Goal: Transaction & Acquisition: Book appointment/travel/reservation

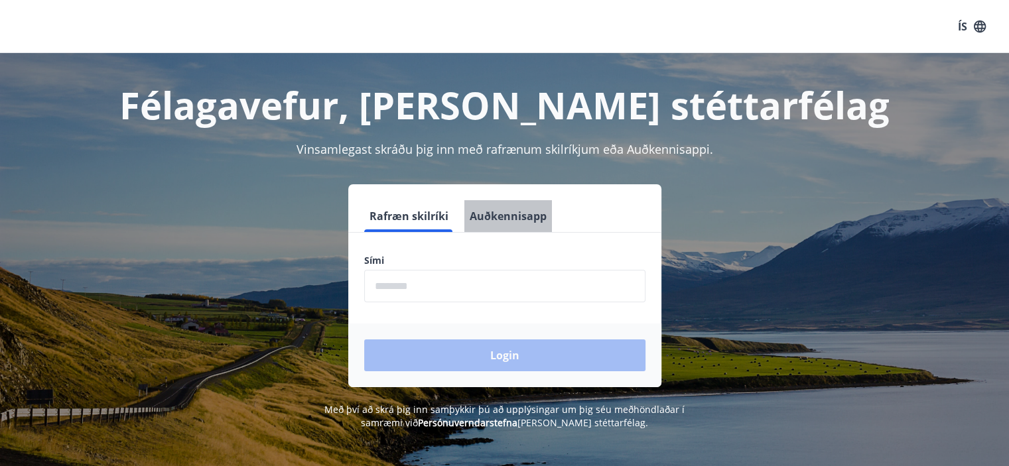
click at [533, 216] on button "Auðkennisapp" at bounding box center [508, 216] width 88 height 32
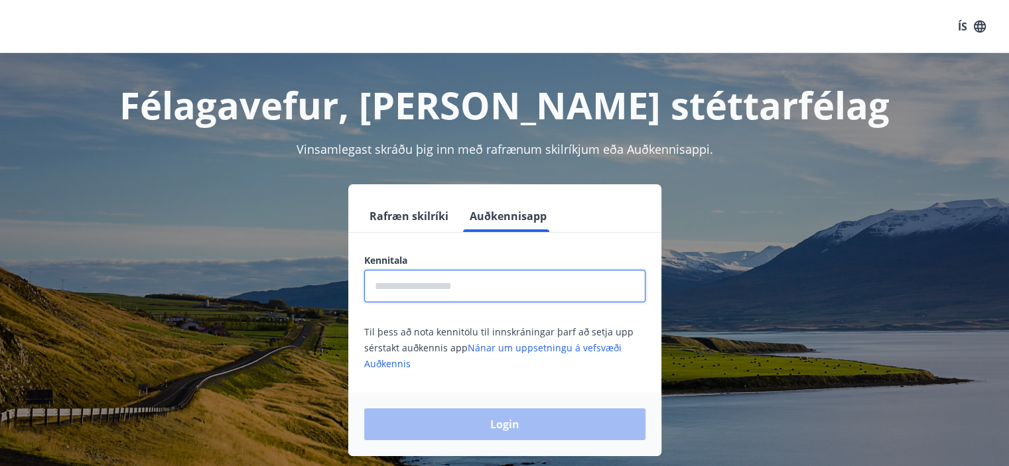
click at [508, 297] on input "text" at bounding box center [504, 286] width 281 height 33
type input "**********"
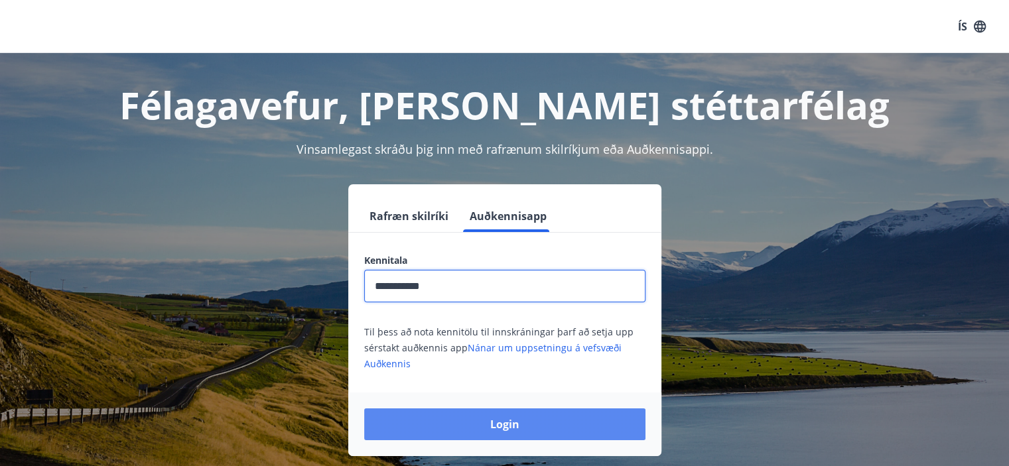
click at [503, 420] on button "Login" at bounding box center [504, 425] width 281 height 32
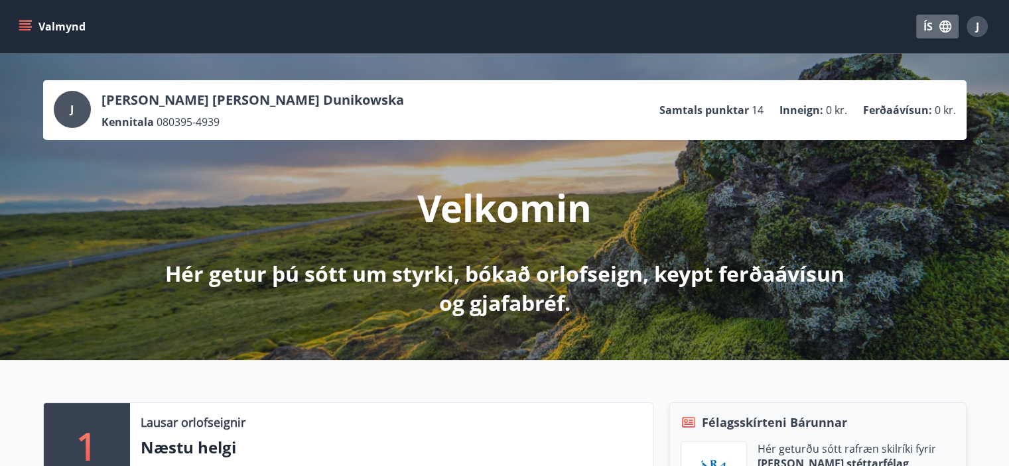
click at [939, 30] on icon "button" at bounding box center [945, 26] width 15 height 15
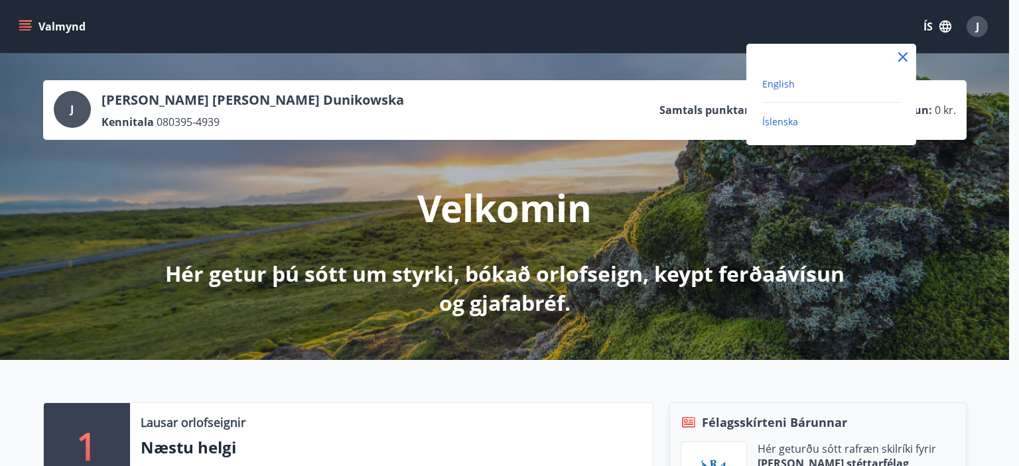
click at [777, 78] on span "English" at bounding box center [778, 84] width 33 height 13
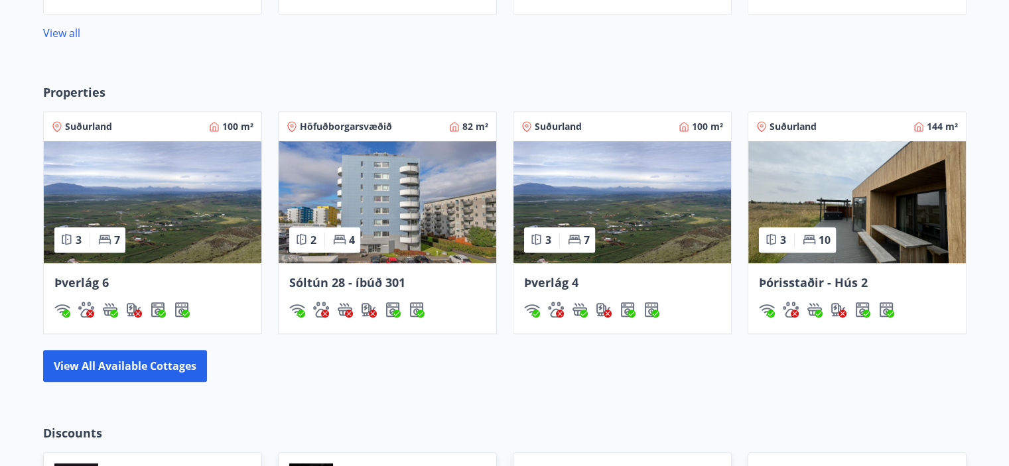
scroll to position [806, 0]
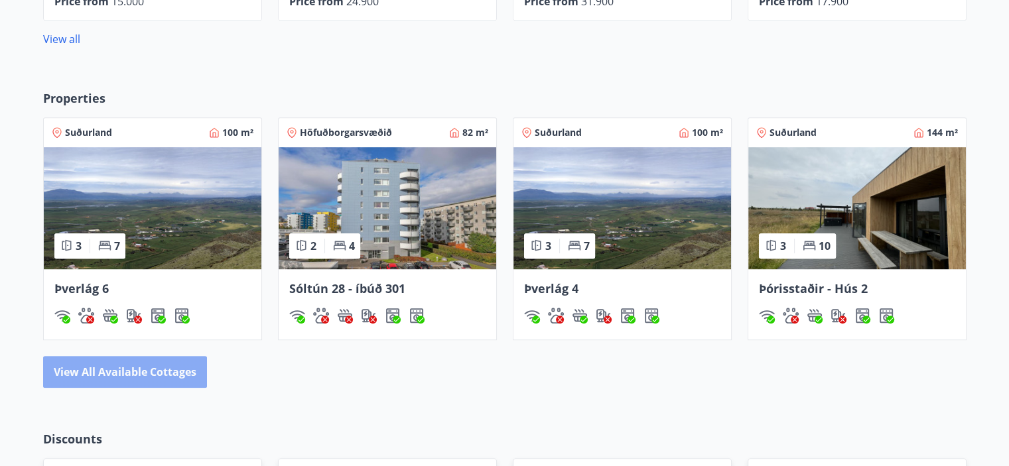
click at [102, 375] on button "View all available cottages" at bounding box center [125, 372] width 164 height 32
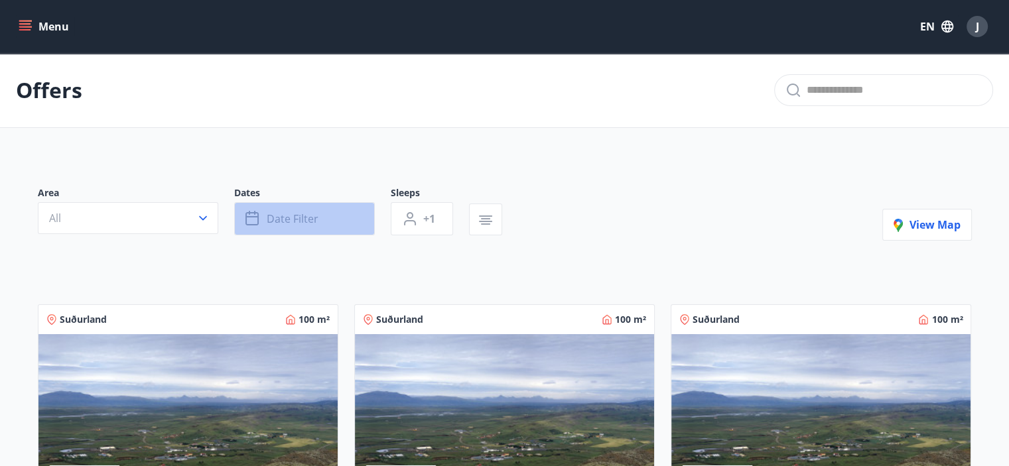
click at [300, 226] on button "Date filter" at bounding box center [304, 218] width 141 height 33
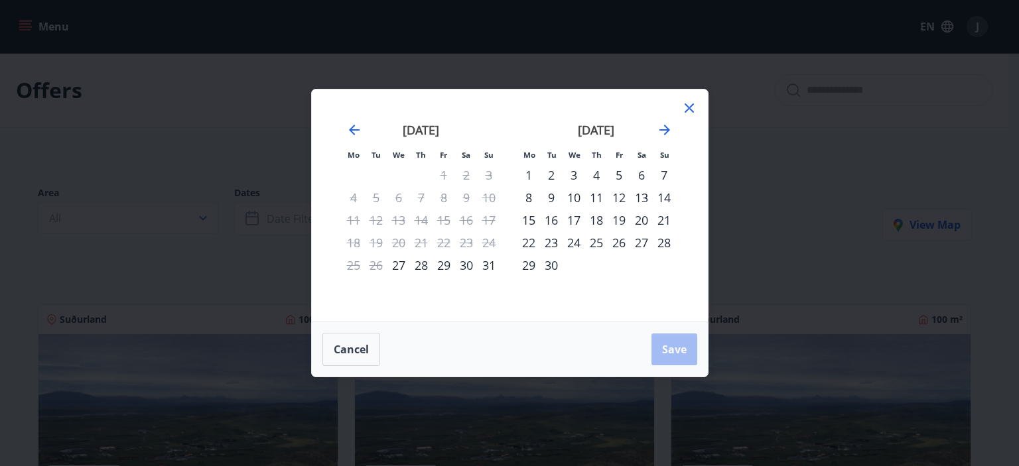
click at [572, 175] on div "3" at bounding box center [574, 175] width 23 height 23
click at [597, 182] on div "4" at bounding box center [596, 175] width 23 height 23
click at [677, 349] on span "Save" at bounding box center [674, 349] width 25 height 15
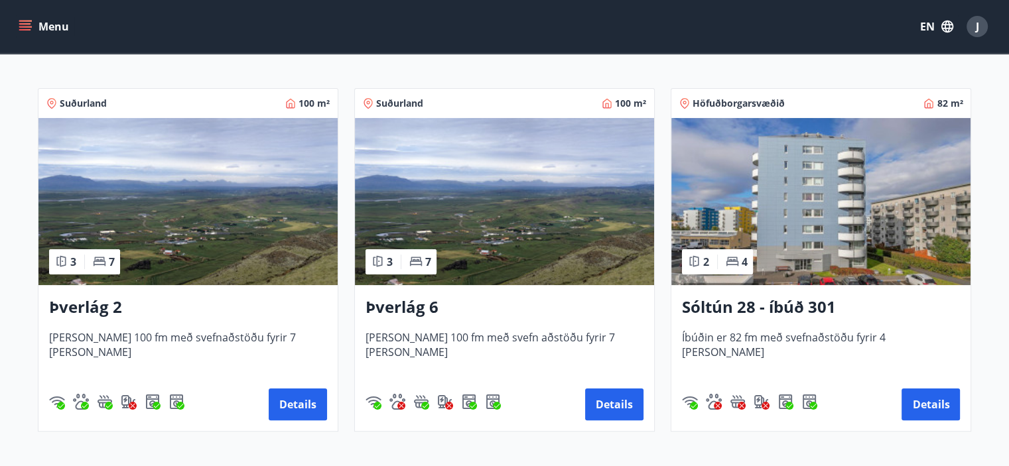
scroll to position [215, 0]
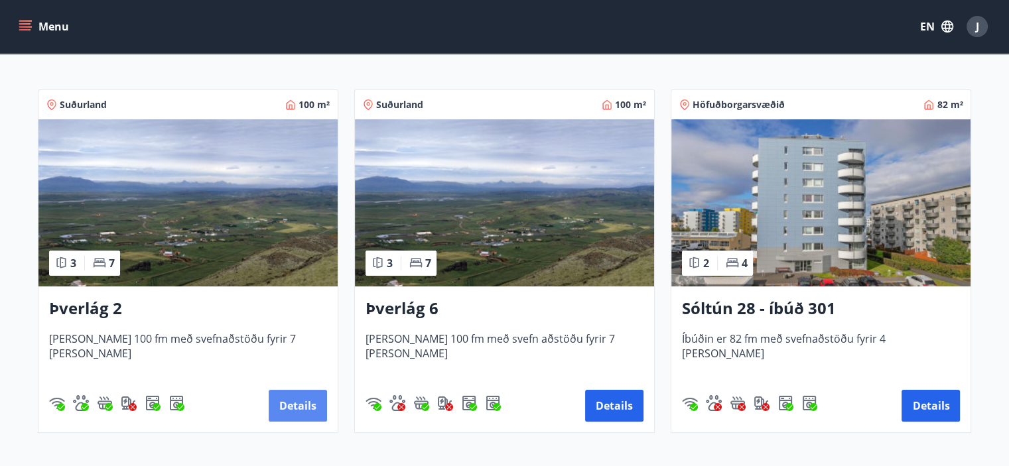
click at [301, 414] on button "Details" at bounding box center [298, 406] width 58 height 32
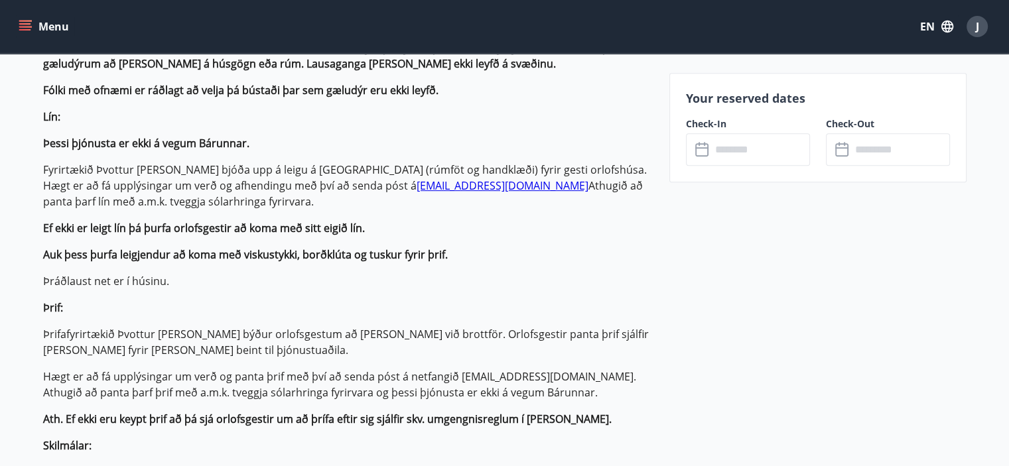
scroll to position [404, 0]
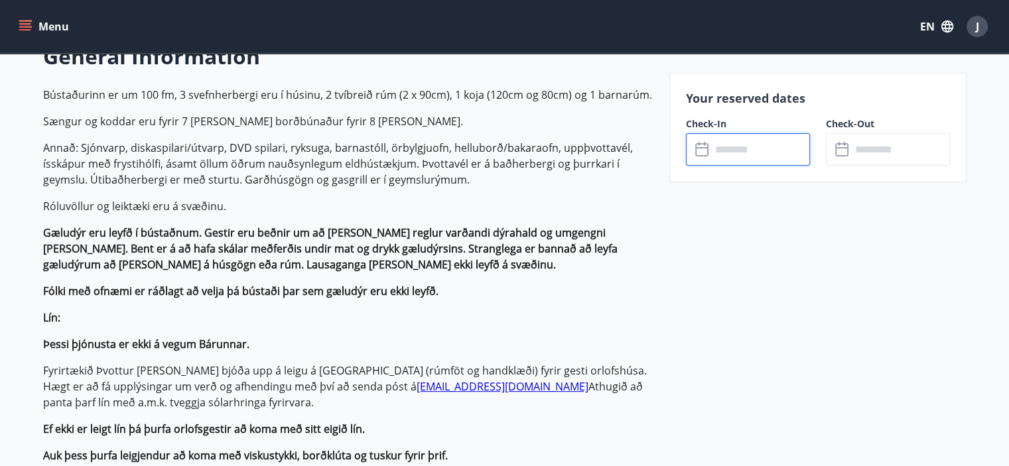
click at [723, 161] on input "text" at bounding box center [760, 149] width 99 height 33
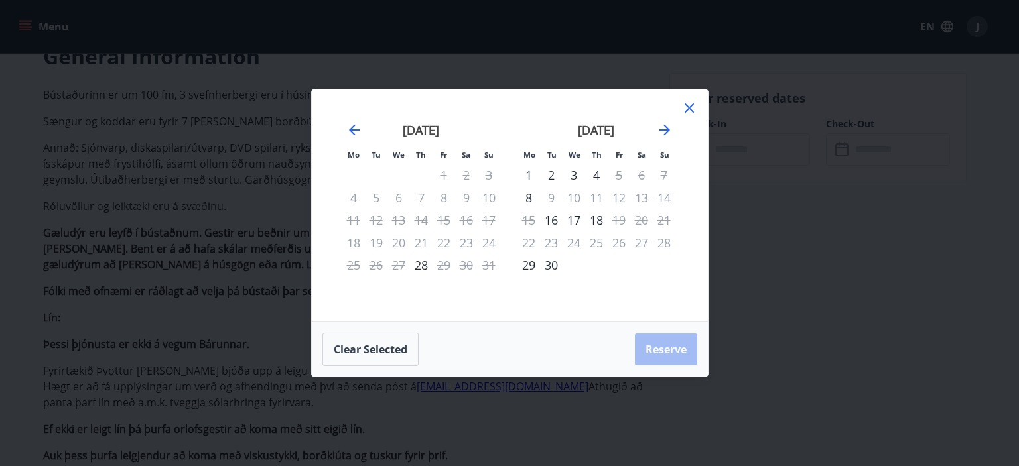
click at [574, 174] on div "3" at bounding box center [574, 175] width 23 height 23
click at [598, 180] on div "4" at bounding box center [596, 175] width 23 height 23
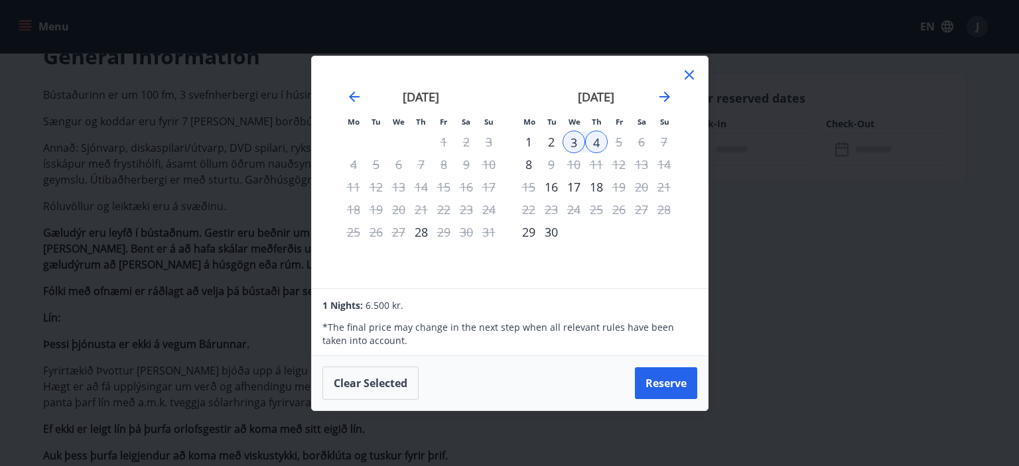
click at [685, 80] on icon at bounding box center [689, 75] width 16 height 16
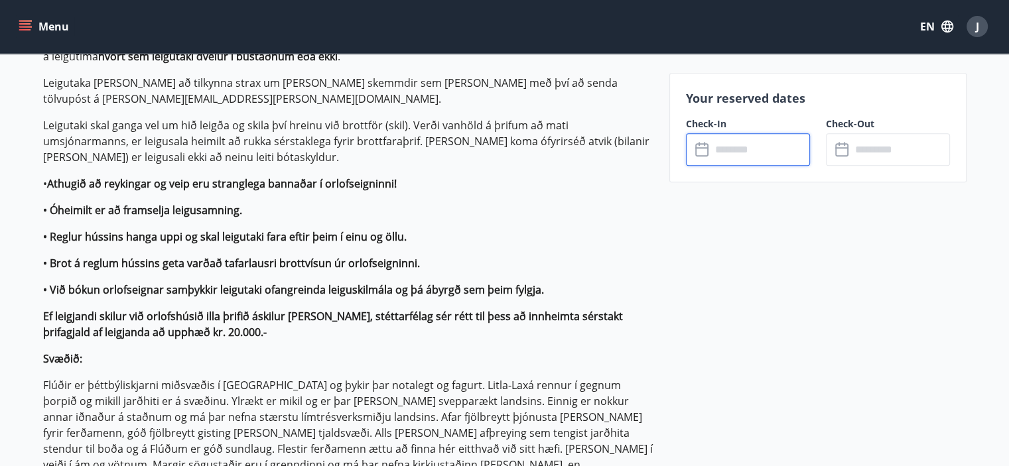
scroll to position [0, 0]
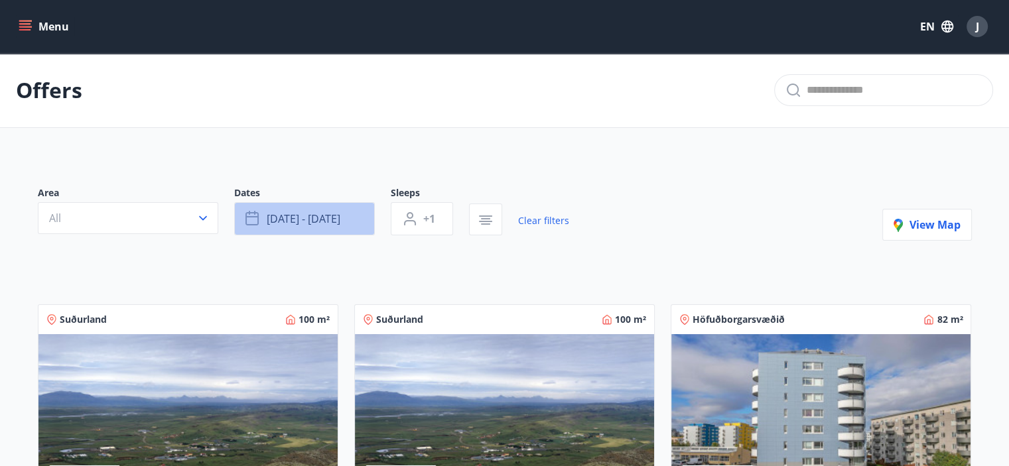
click at [303, 212] on span "Sep 03 - Sep 04" at bounding box center [304, 219] width 74 height 15
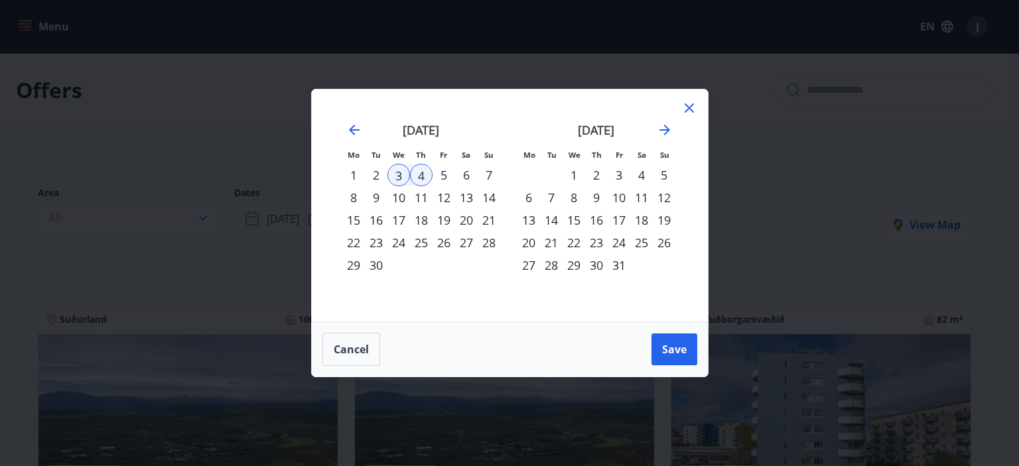
click at [417, 194] on div "11" at bounding box center [421, 197] width 23 height 23
click at [448, 198] on div "12" at bounding box center [443, 197] width 23 height 23
click at [666, 351] on span "Save" at bounding box center [674, 349] width 25 height 15
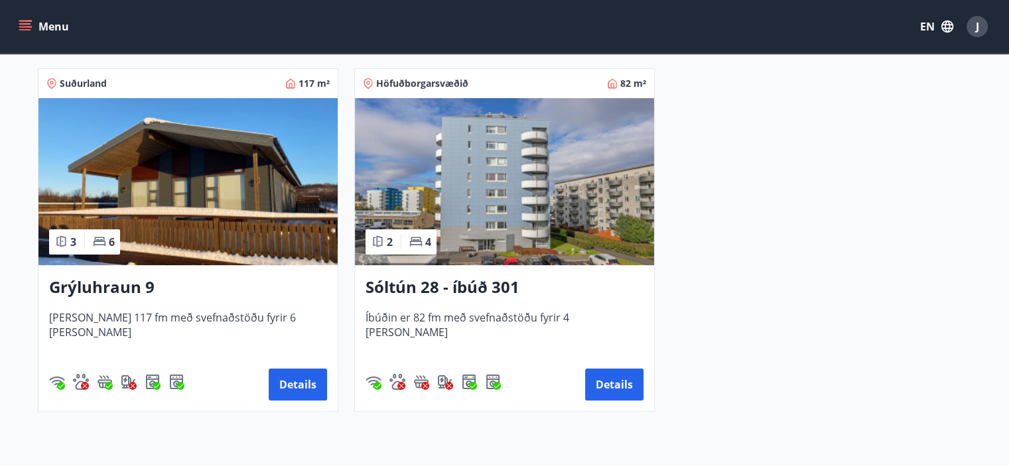
scroll to position [233, 0]
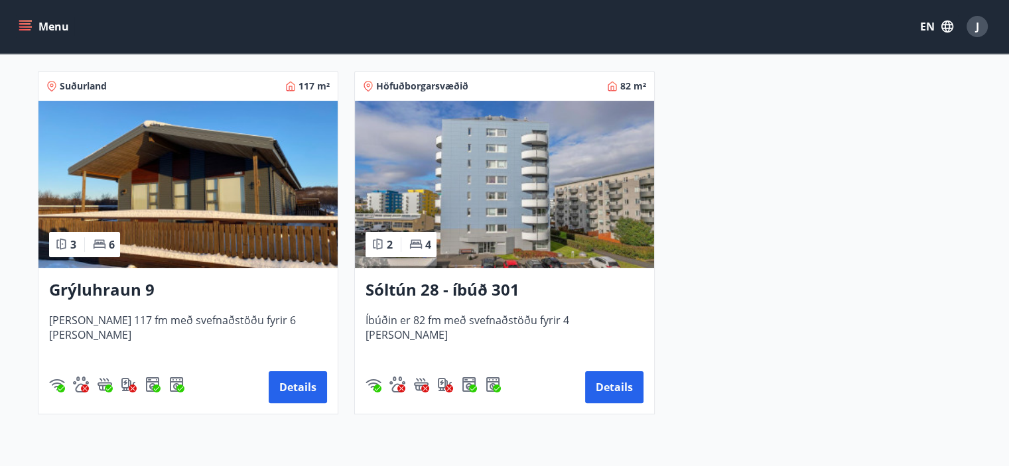
click at [192, 307] on div "Grýluhraun 9 Húsið er 117 fm með svefnaðstöðu fyrir 6 manns Details" at bounding box center [187, 341] width 299 height 146
